Goal: Register for event/course

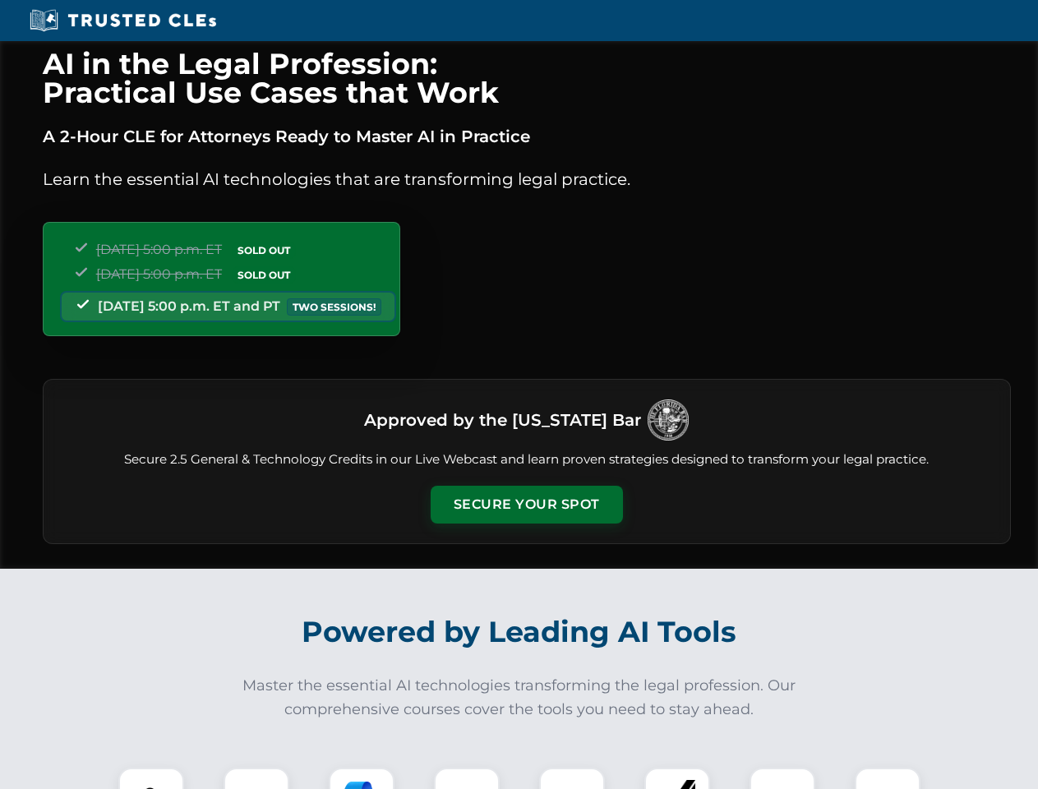
click at [526, 505] on button "Secure Your Spot" at bounding box center [527, 505] width 192 height 38
click at [151, 778] on img at bounding box center [151, 801] width 48 height 48
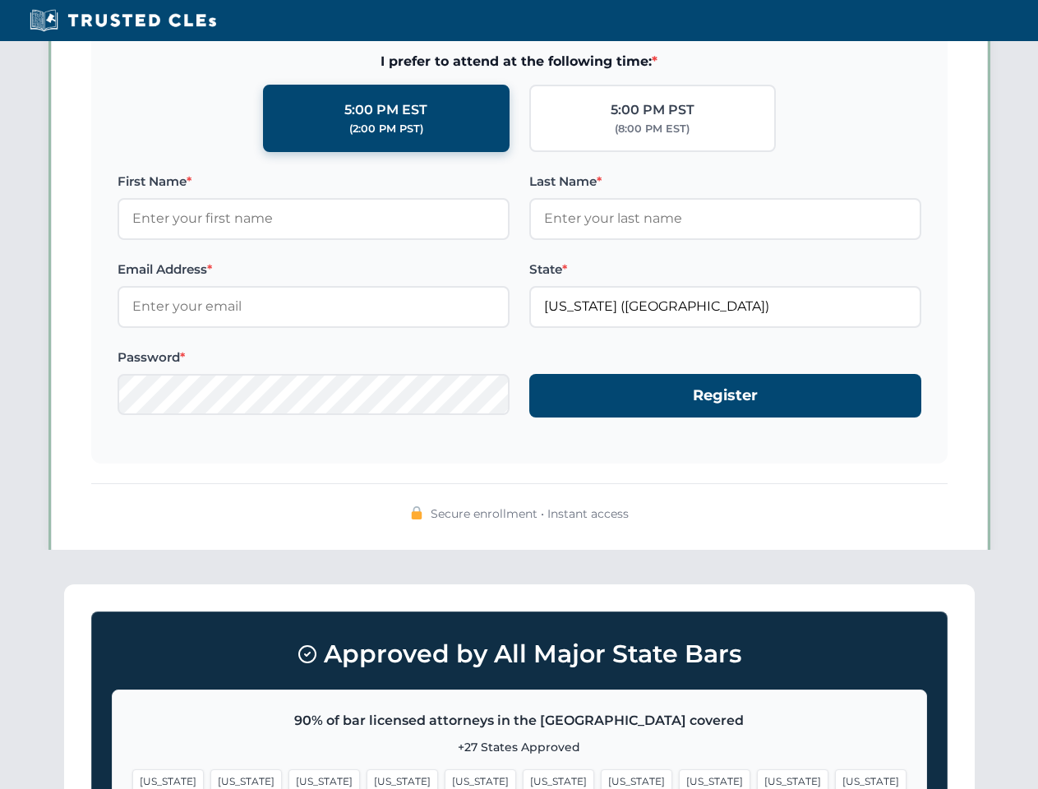
click at [601, 778] on span "[US_STATE]" at bounding box center [636, 781] width 71 height 24
click at [757, 778] on span "[US_STATE]" at bounding box center [792, 781] width 71 height 24
